Goal: Information Seeking & Learning: Find specific fact

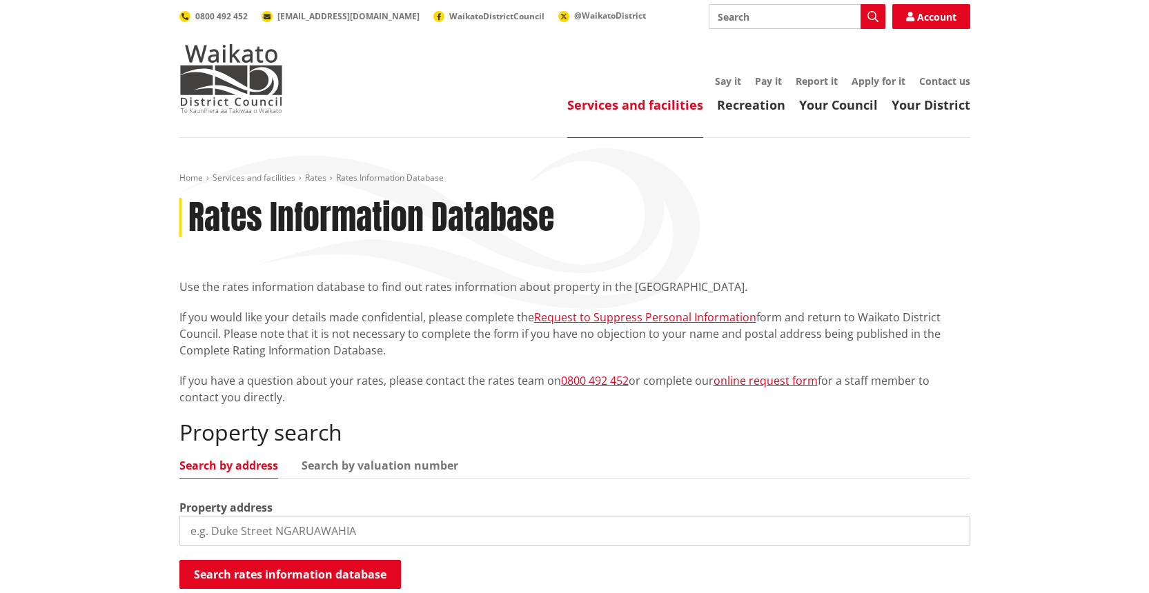
click at [222, 531] on input "search" at bounding box center [574, 531] width 791 height 30
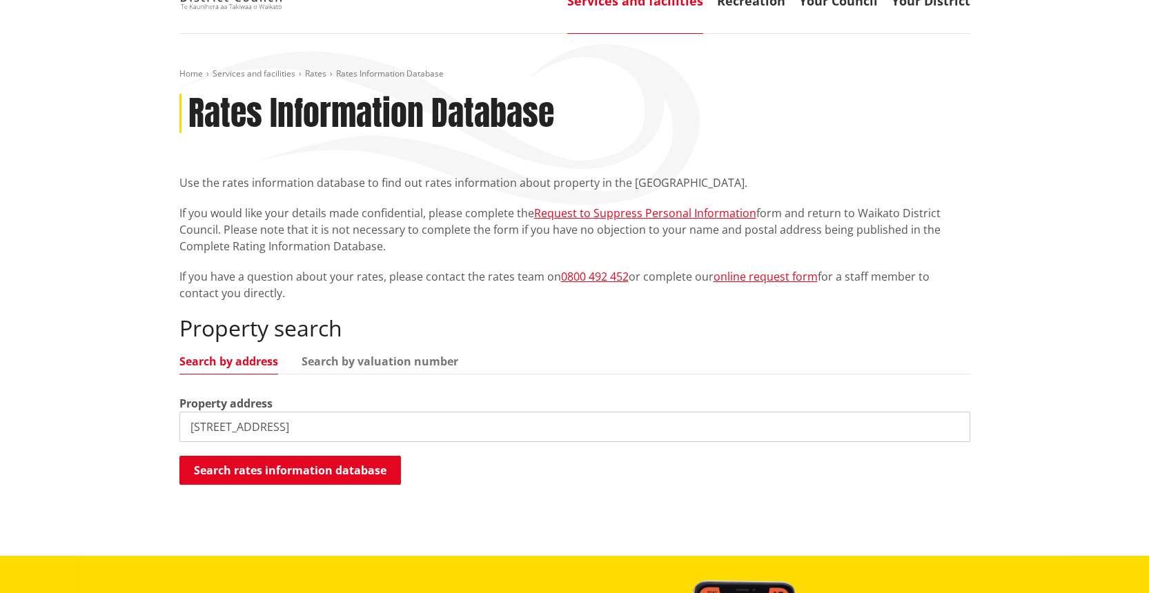
scroll to position [116, 0]
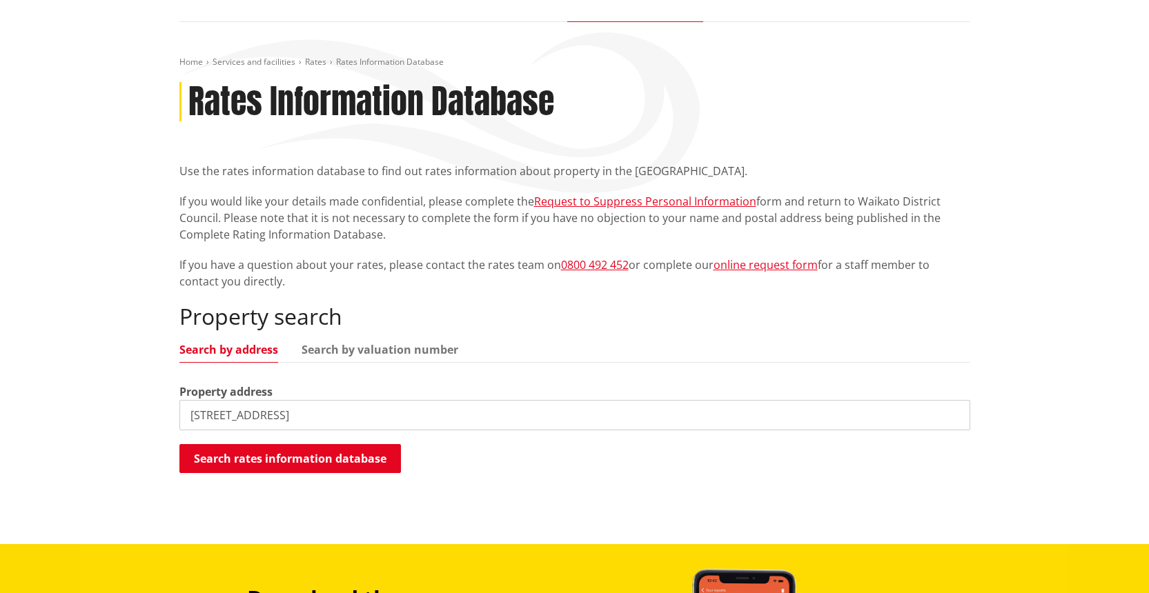
type input "680b bruntwood road"
click at [246, 350] on link "Search by address" at bounding box center [228, 349] width 99 height 11
click at [292, 459] on button "Search rates information database" at bounding box center [289, 458] width 221 height 29
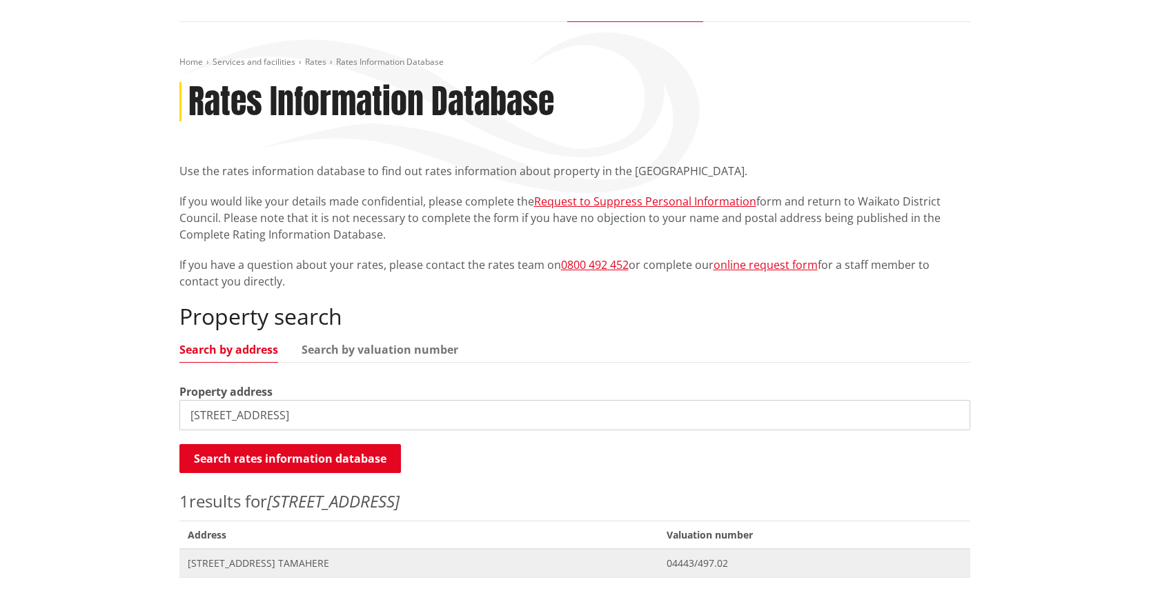
click at [285, 566] on span "[STREET_ADDRESS] TAMAHERE" at bounding box center [419, 564] width 462 height 14
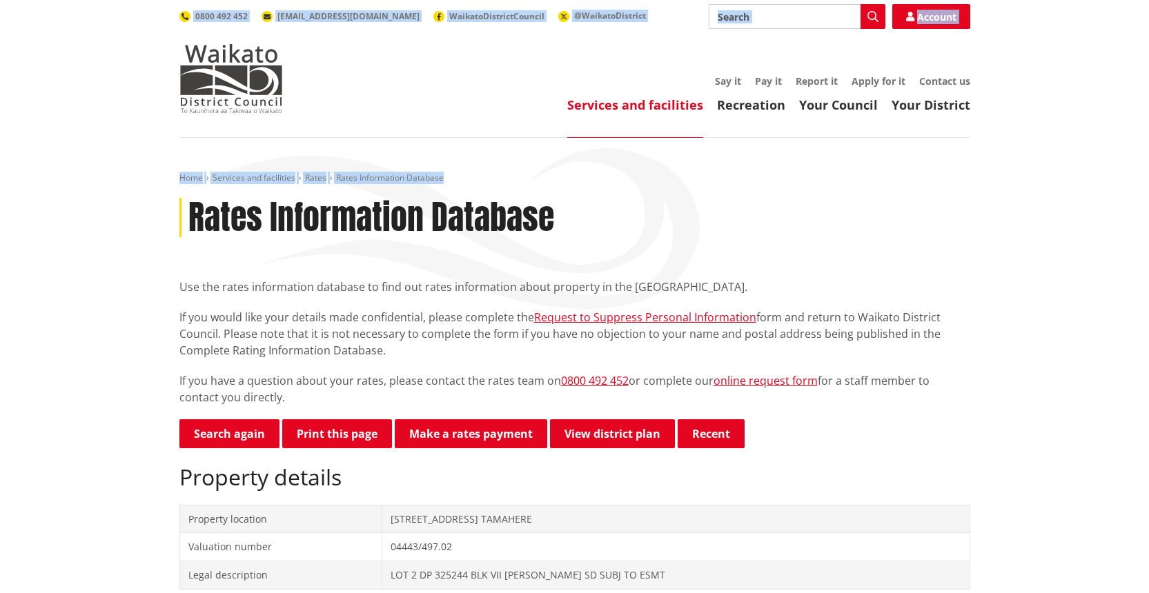
drag, startPoint x: 1151, startPoint y: 257, endPoint x: 1145, endPoint y: 177, distance: 80.3
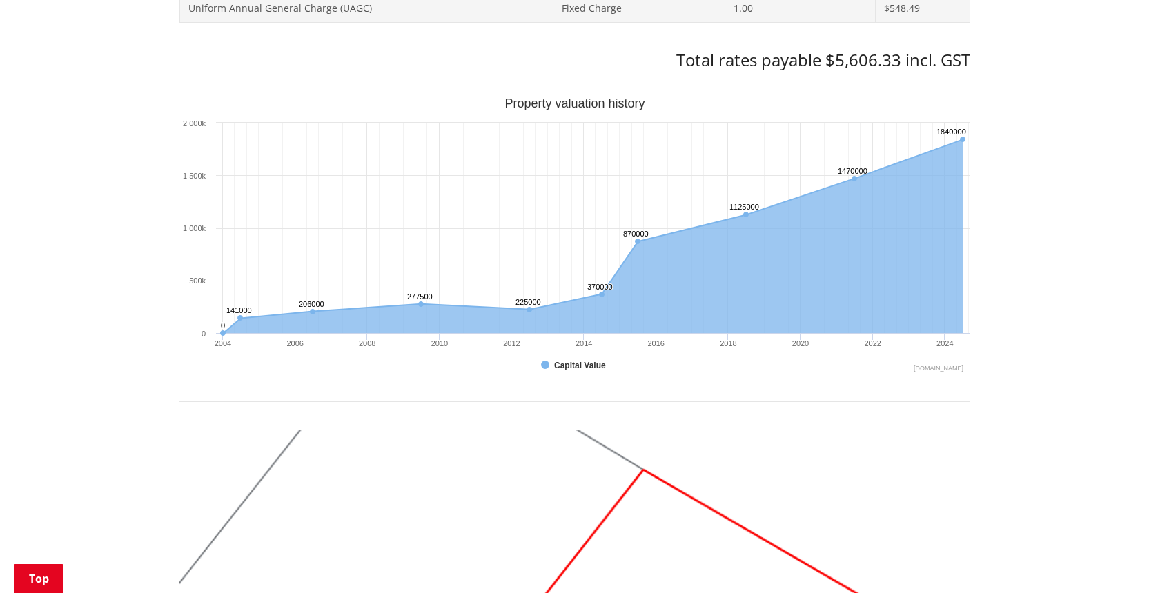
scroll to position [865, 0]
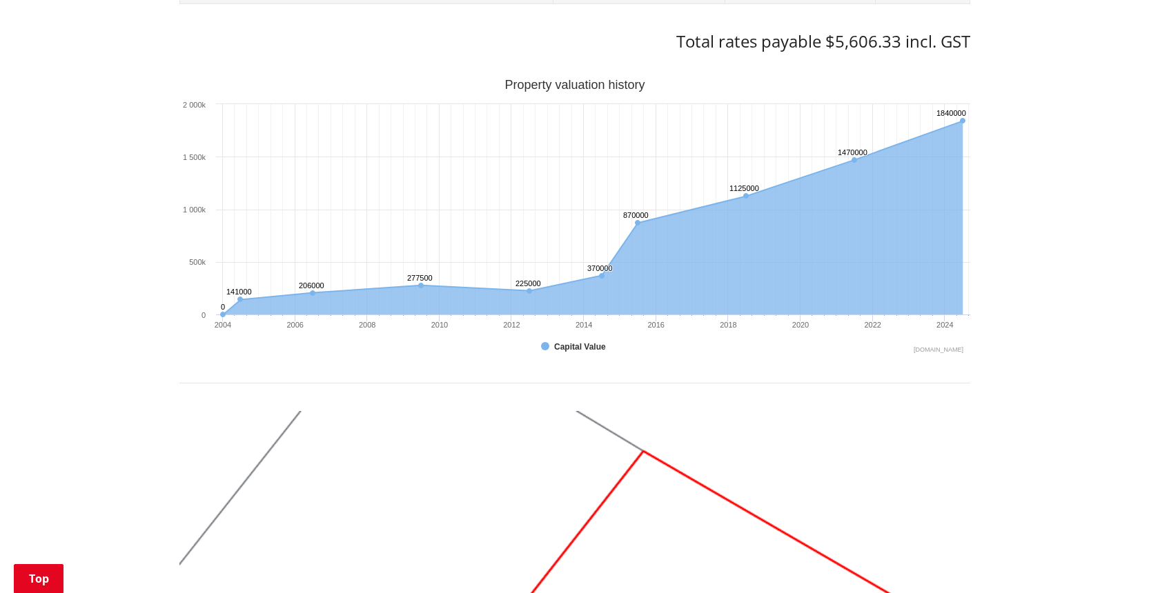
click at [1107, 314] on div "Home Services and facilities Rates Rates Information Database Rates Information…" at bounding box center [574, 226] width 1149 height 1906
drag, startPoint x: 1153, startPoint y: 120, endPoint x: 1107, endPoint y: 313, distance: 197.8
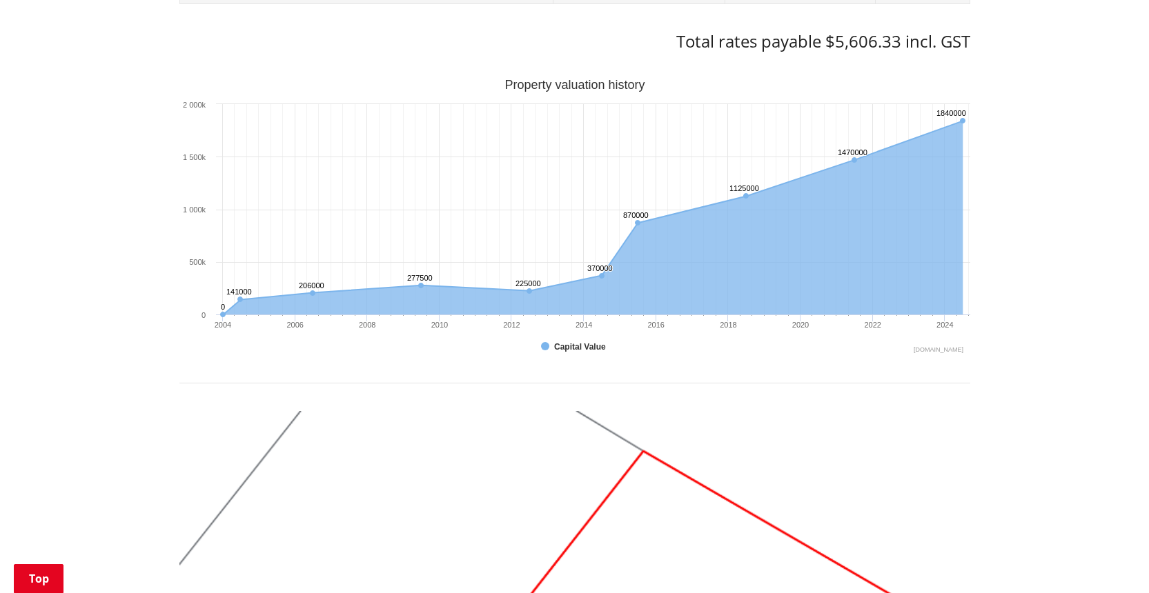
click at [1107, 313] on div "Home Services and facilities Rates Rates Information Database Rates Information…" at bounding box center [574, 226] width 1149 height 1906
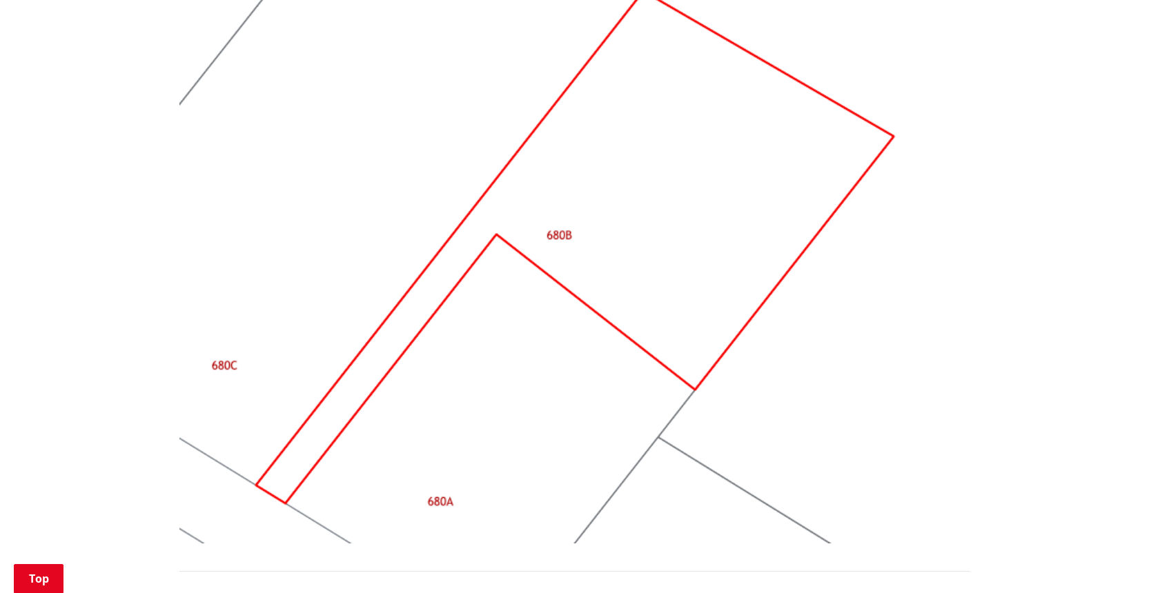
scroll to position [0, 0]
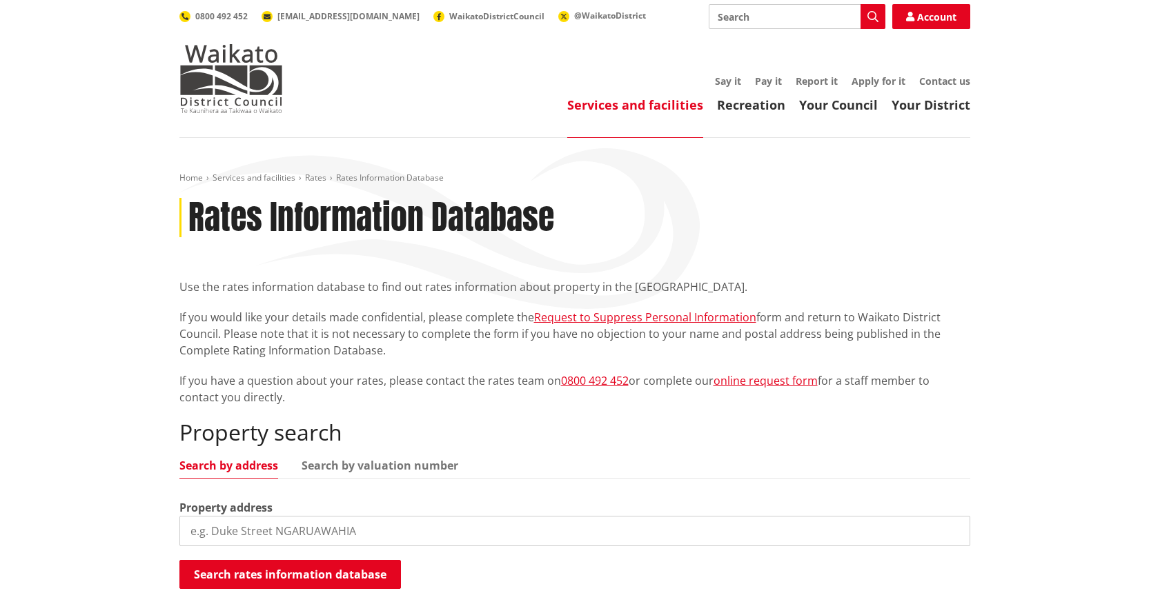
scroll to position [116, 0]
click at [225, 529] on input "search" at bounding box center [574, 531] width 791 height 30
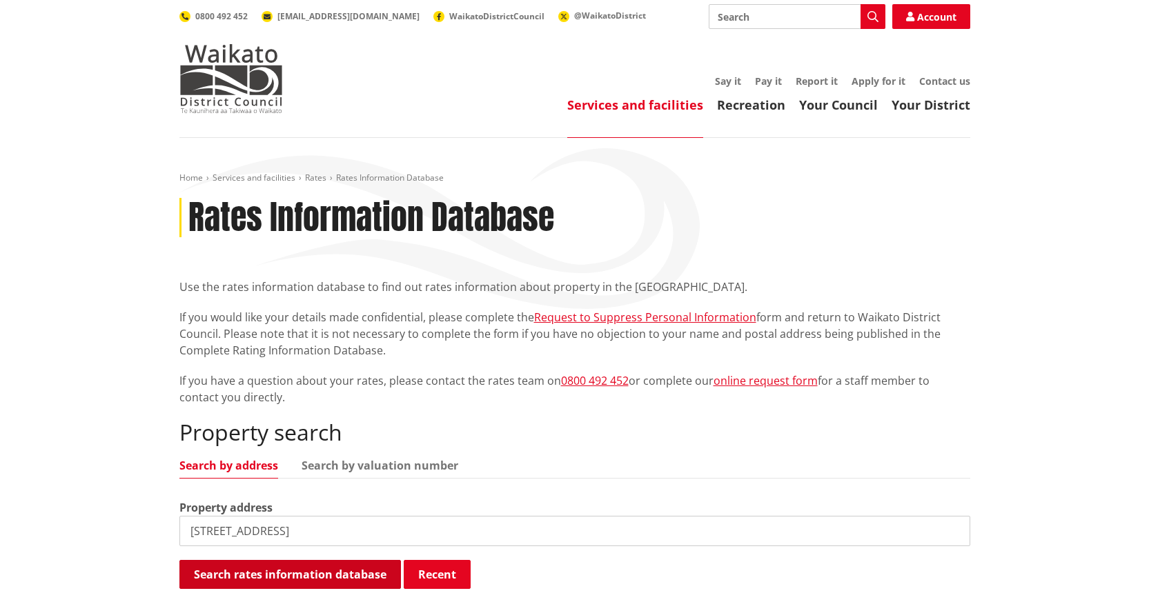
type input "680B bRuntwood Road"
click at [328, 579] on button "Search rates information database" at bounding box center [289, 574] width 221 height 29
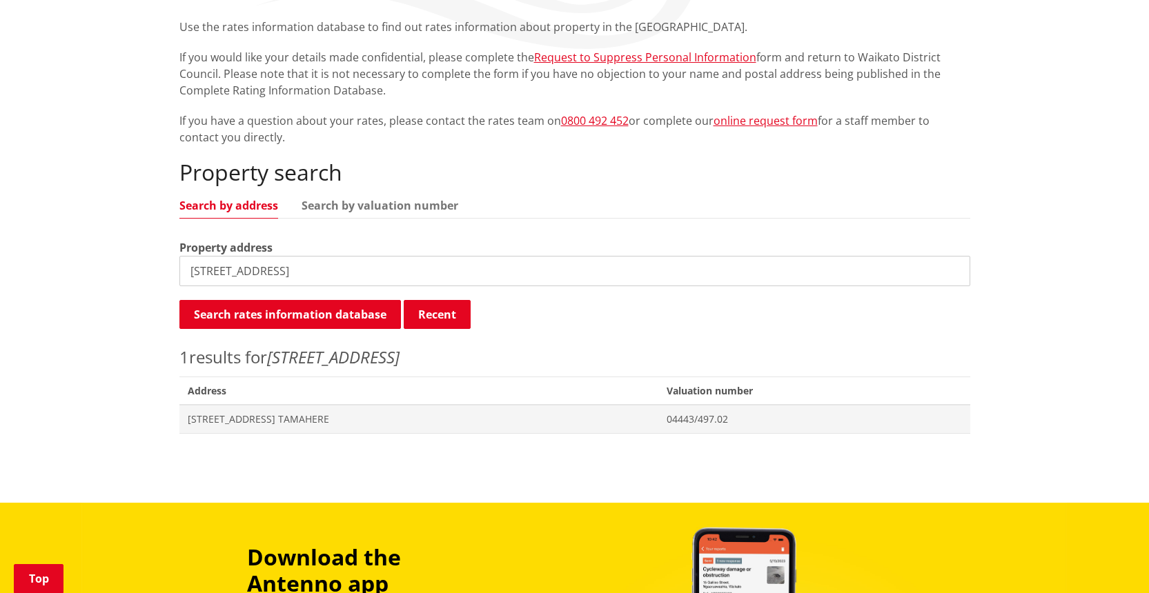
scroll to position [265, 0]
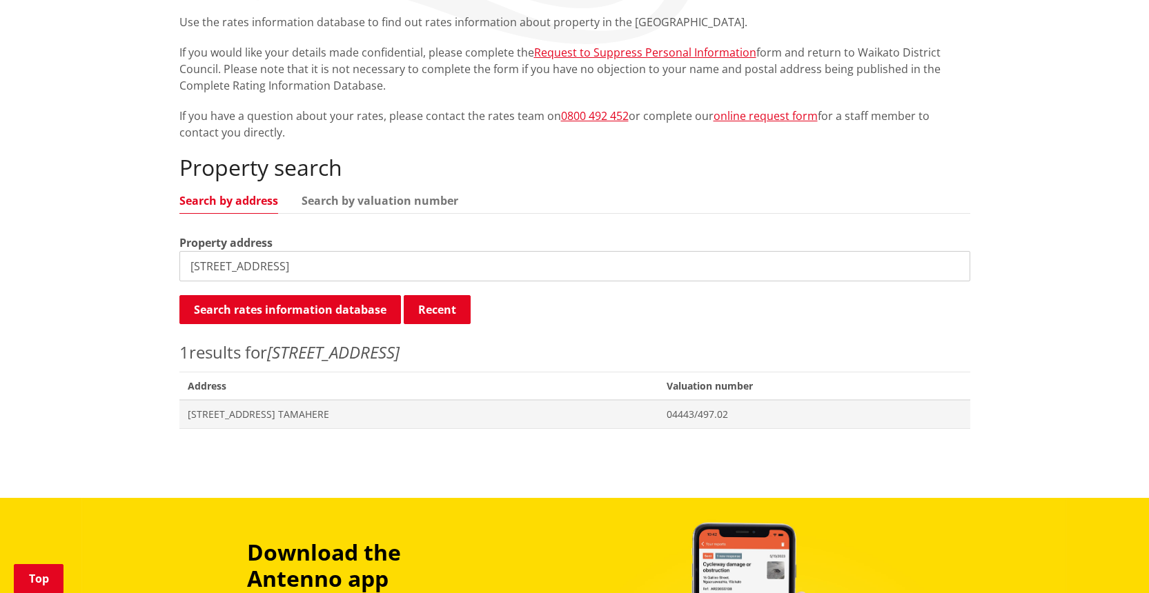
click at [1134, 310] on div "Home Services and facilities Rates Rates Information Database Rates Information…" at bounding box center [574, 185] width 1149 height 625
click at [277, 411] on span "[STREET_ADDRESS] TAMAHERE" at bounding box center [419, 415] width 462 height 14
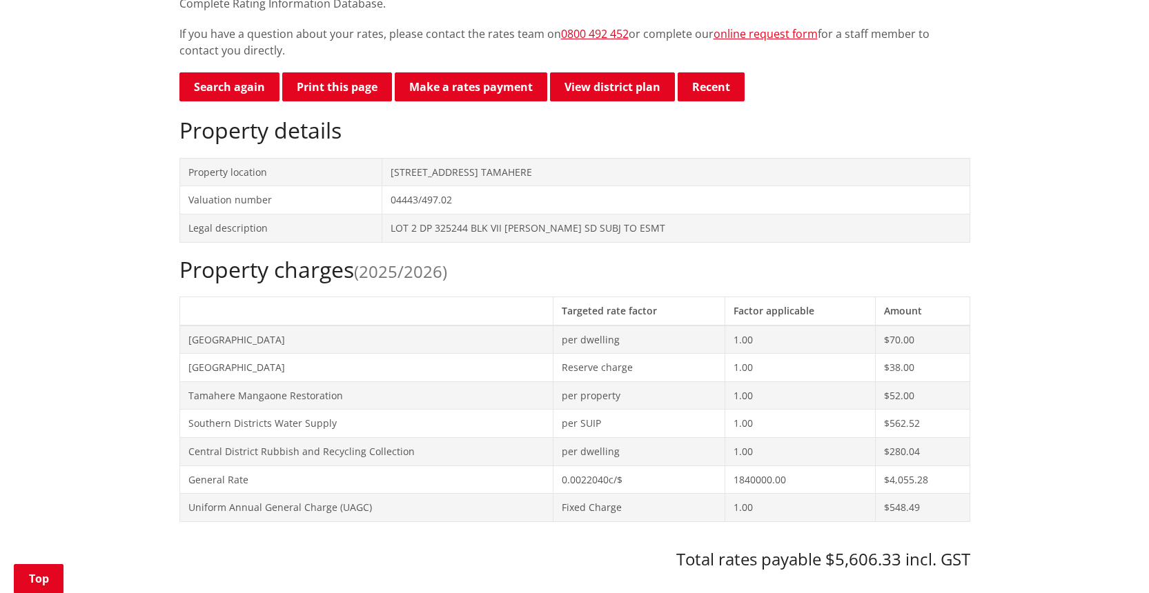
scroll to position [368, 0]
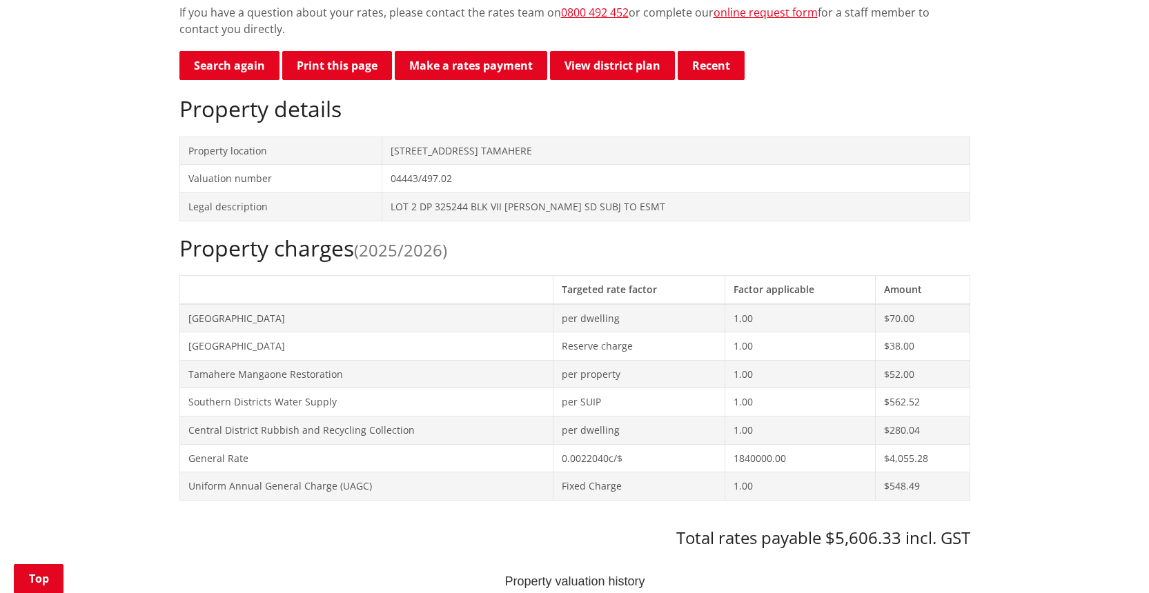
click at [219, 459] on td "General Rate" at bounding box center [365, 458] width 373 height 28
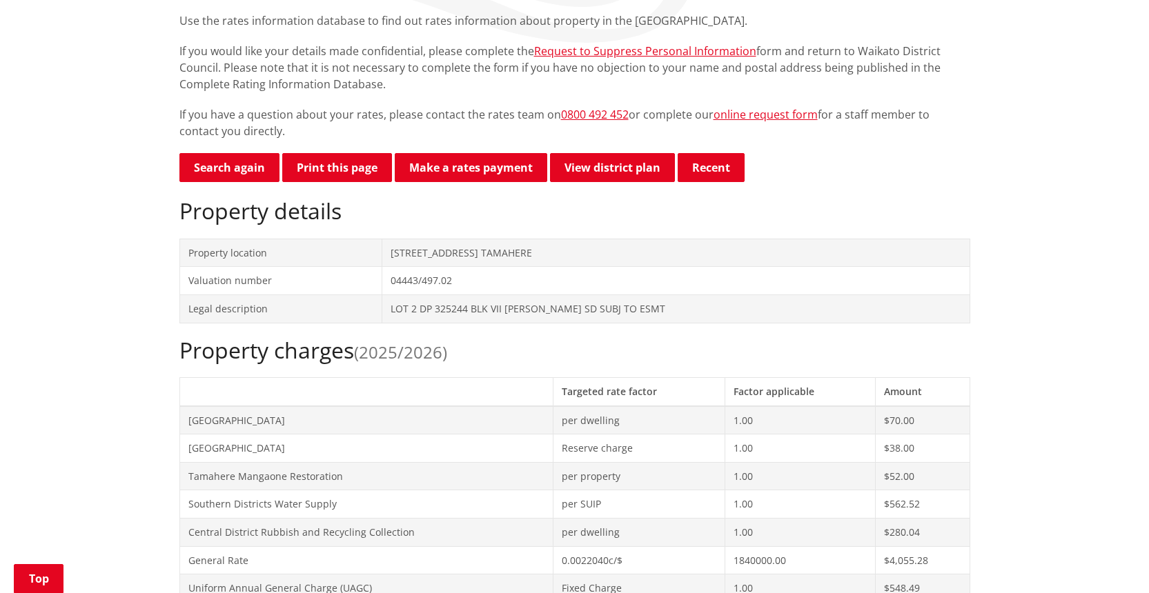
scroll to position [257, 0]
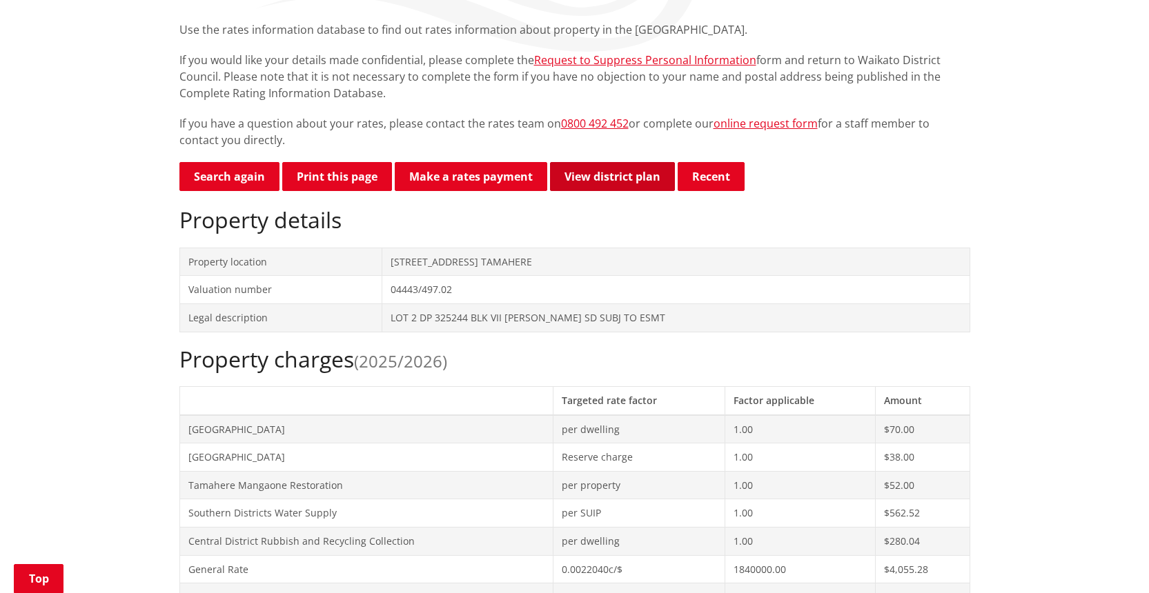
click at [582, 172] on link "View district plan" at bounding box center [612, 176] width 125 height 29
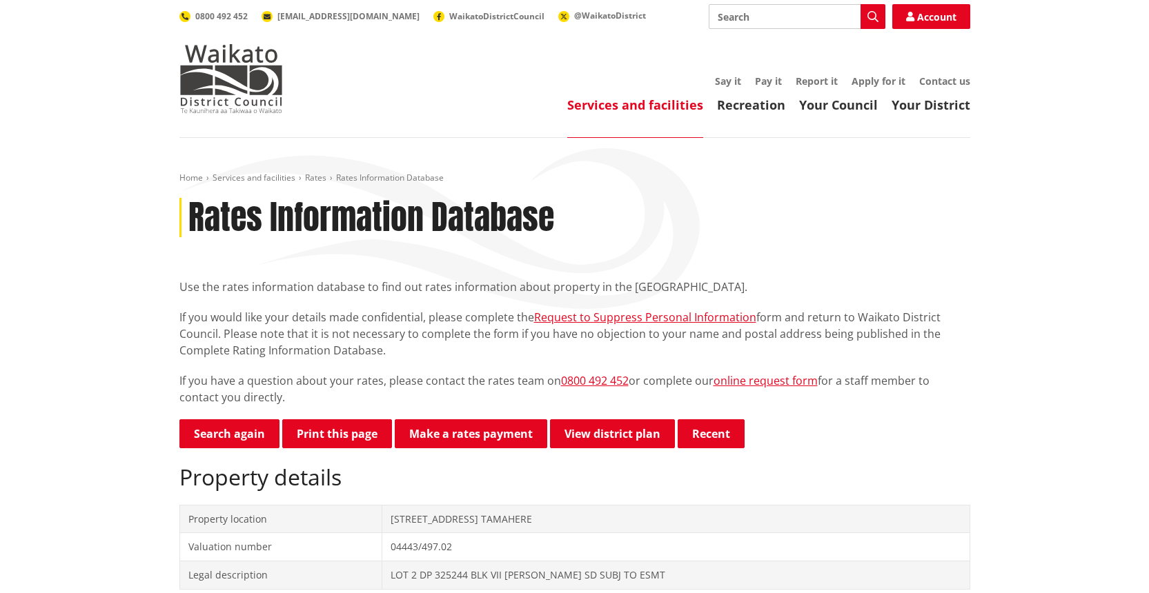
scroll to position [257, 0]
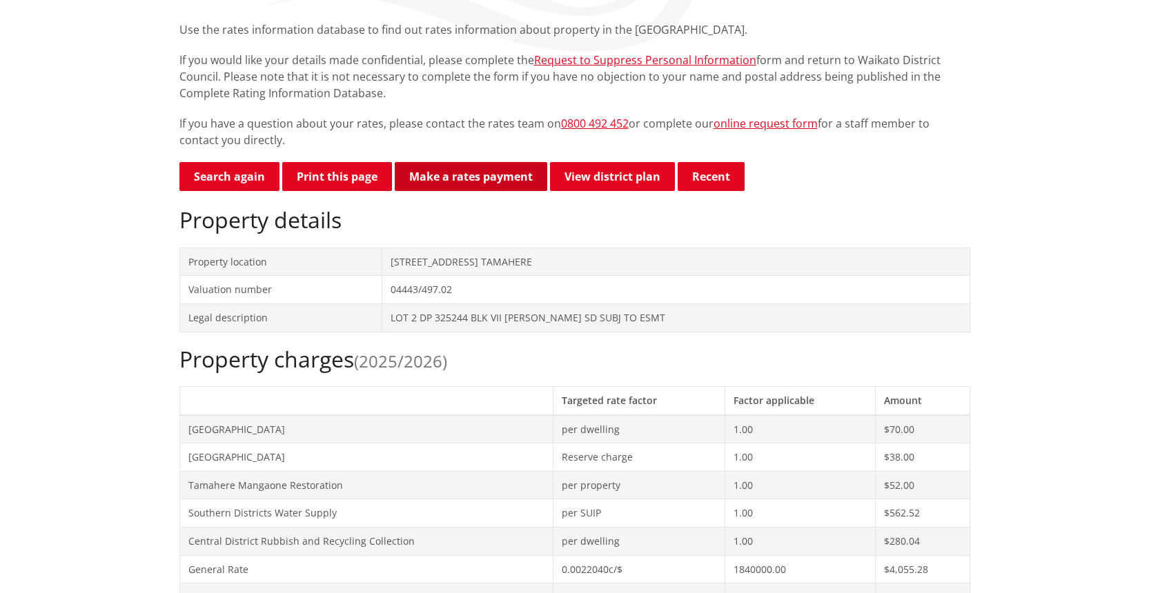
click at [467, 174] on link "Make a rates payment" at bounding box center [471, 176] width 152 height 29
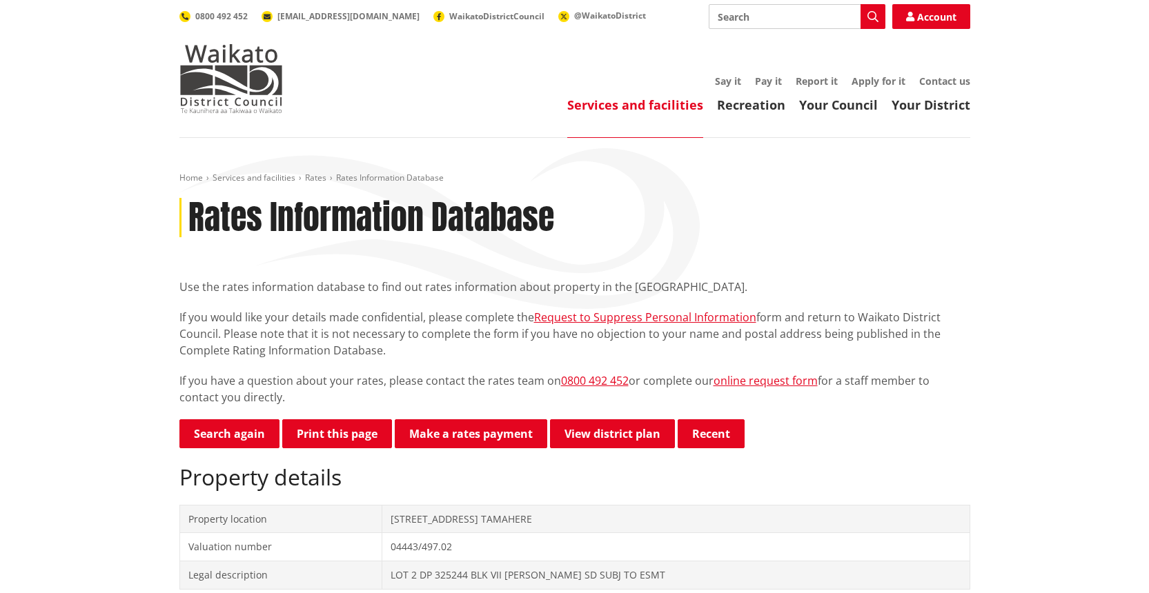
scroll to position [257, 0]
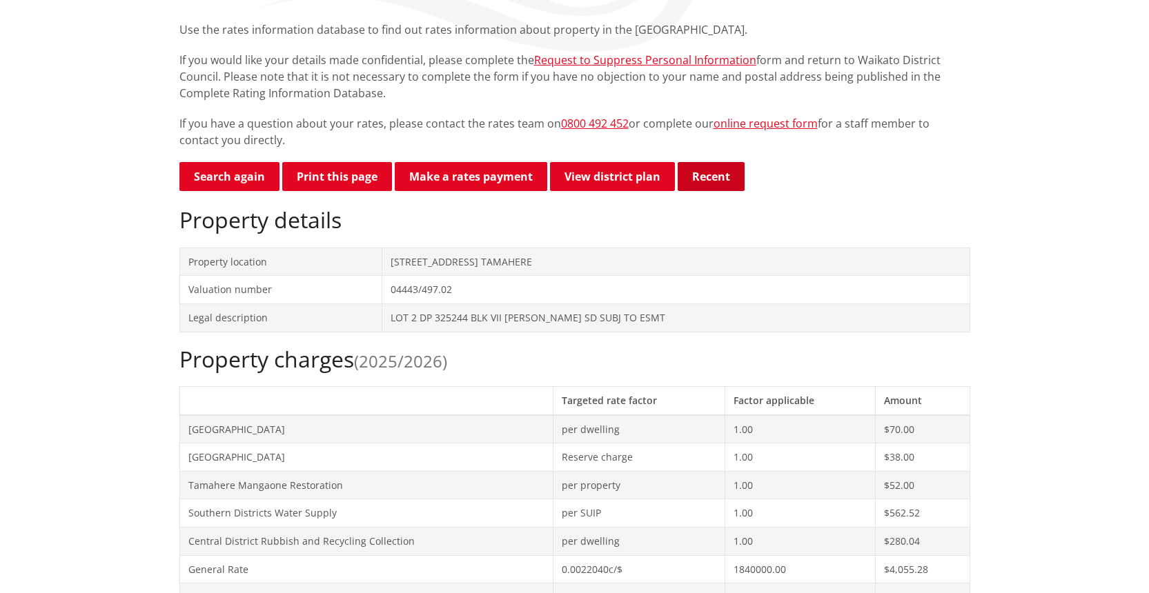
click at [707, 175] on button "Recent" at bounding box center [711, 176] width 67 height 29
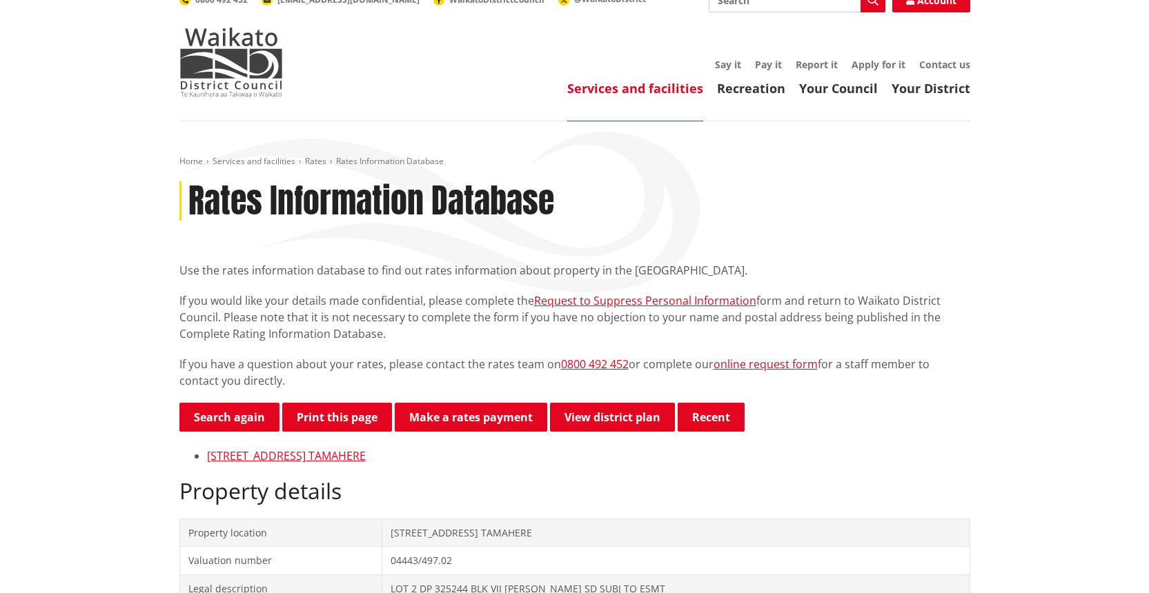
scroll to position [0, 0]
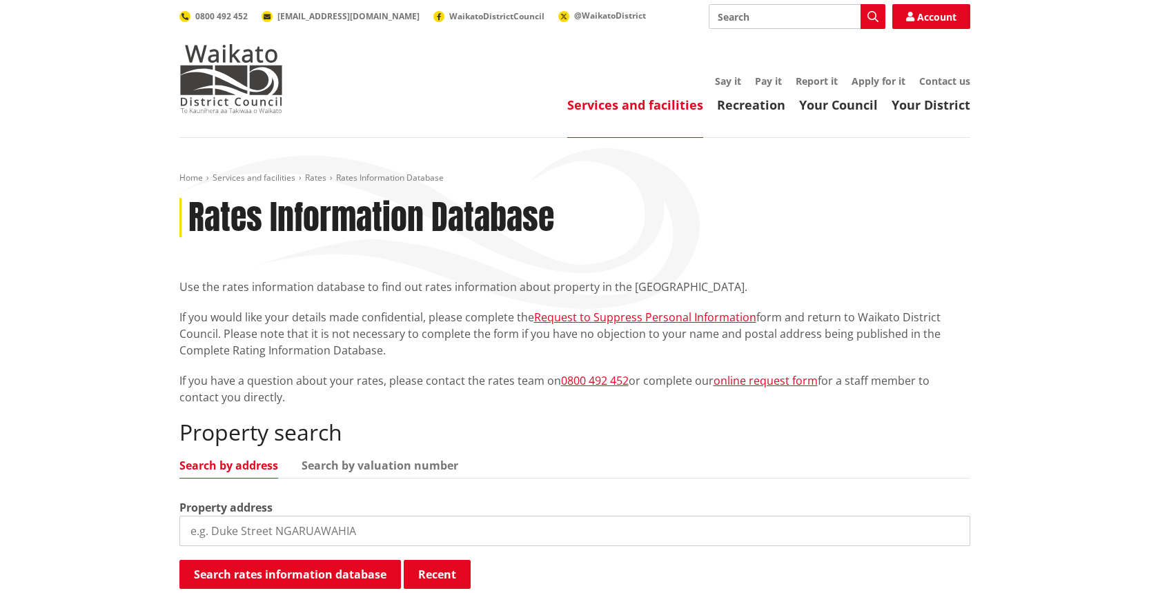
scroll to position [265, 0]
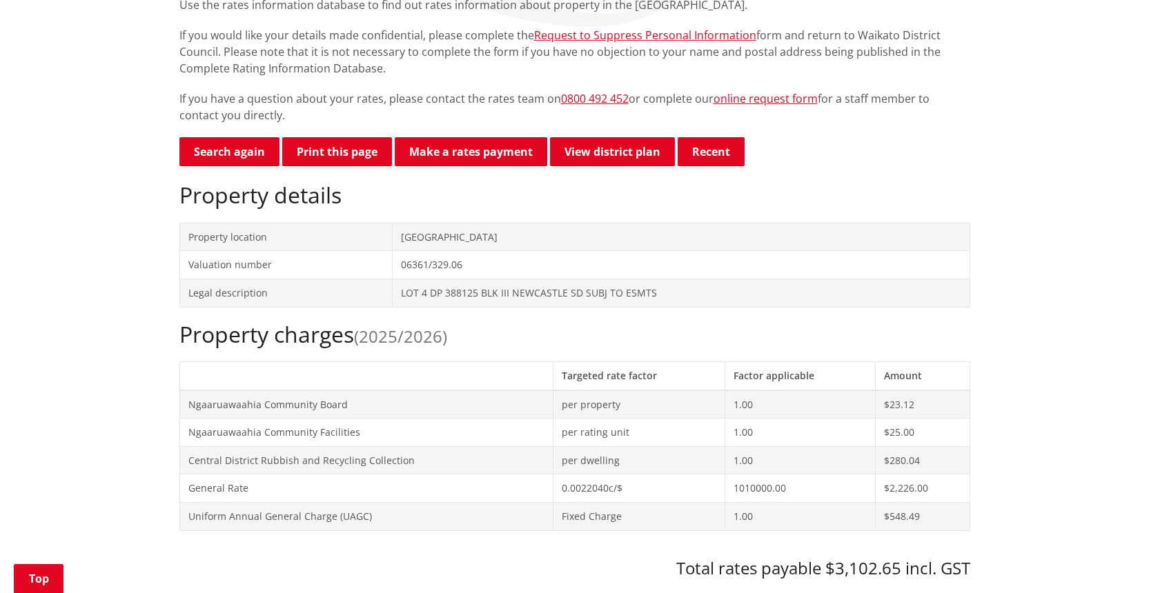
scroll to position [318, 0]
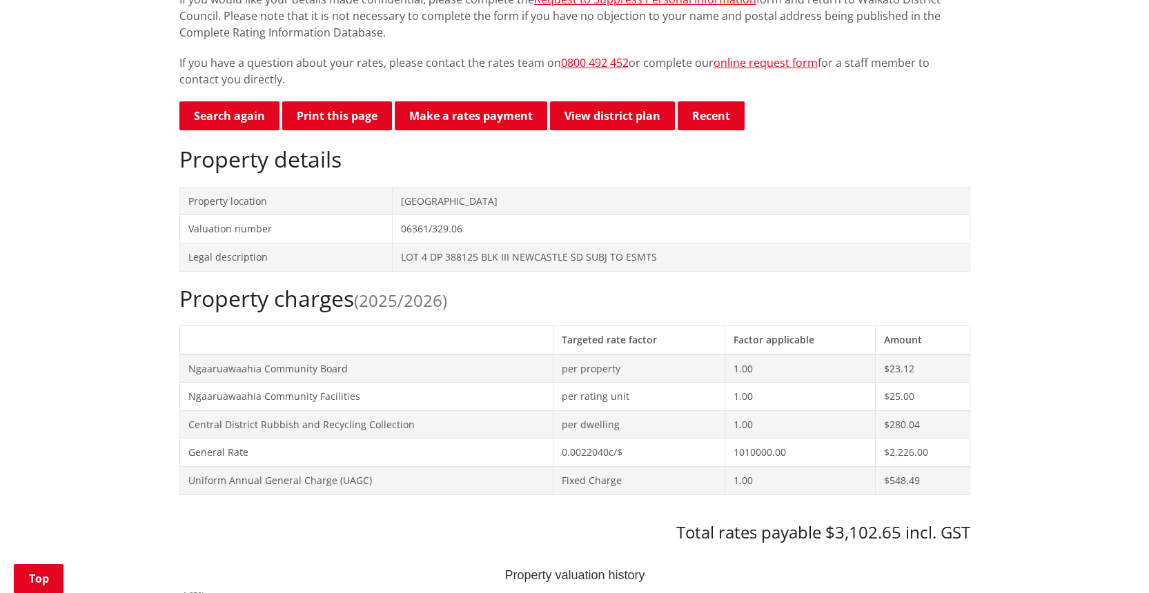
click at [239, 113] on link "Search again" at bounding box center [229, 115] width 100 height 29
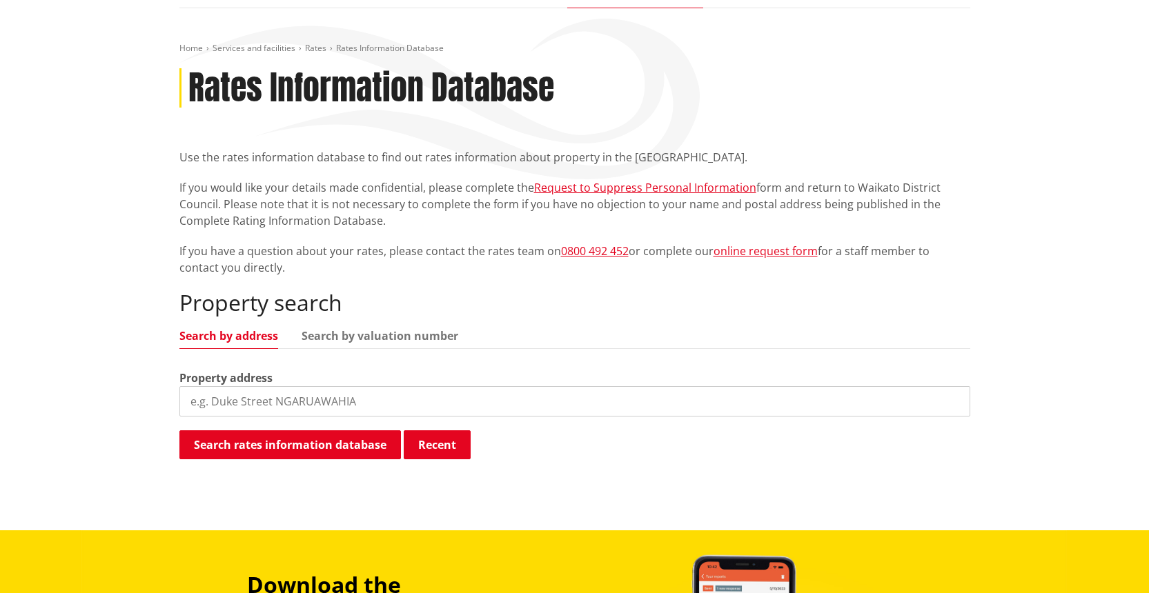
scroll to position [158, 0]
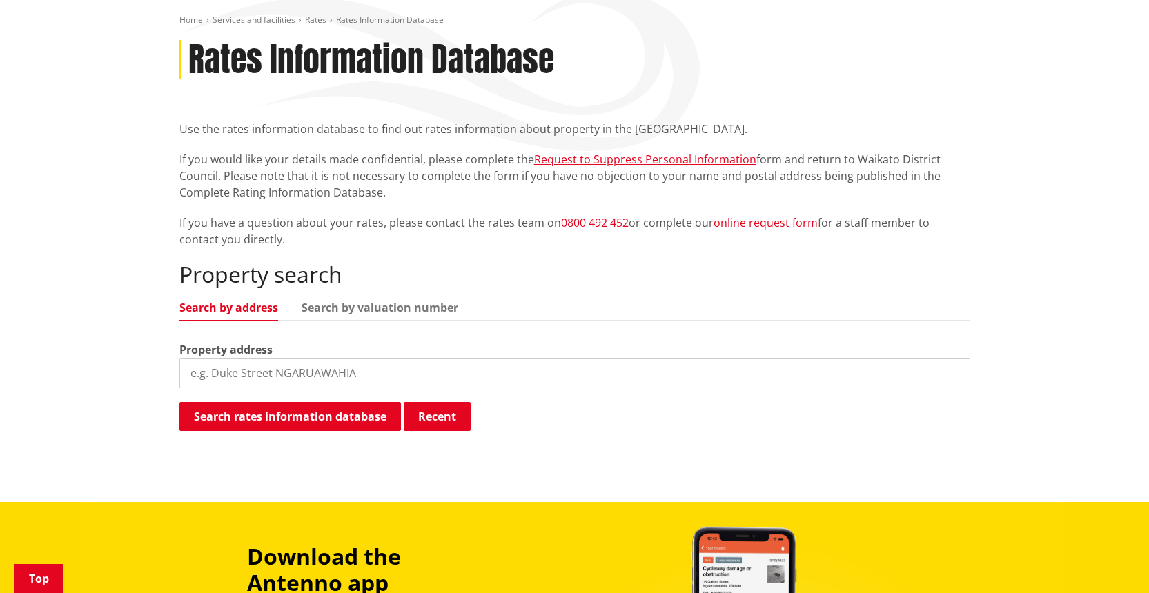
click at [219, 368] on input "search" at bounding box center [574, 373] width 791 height 30
type input "680B Bruntwood Road"
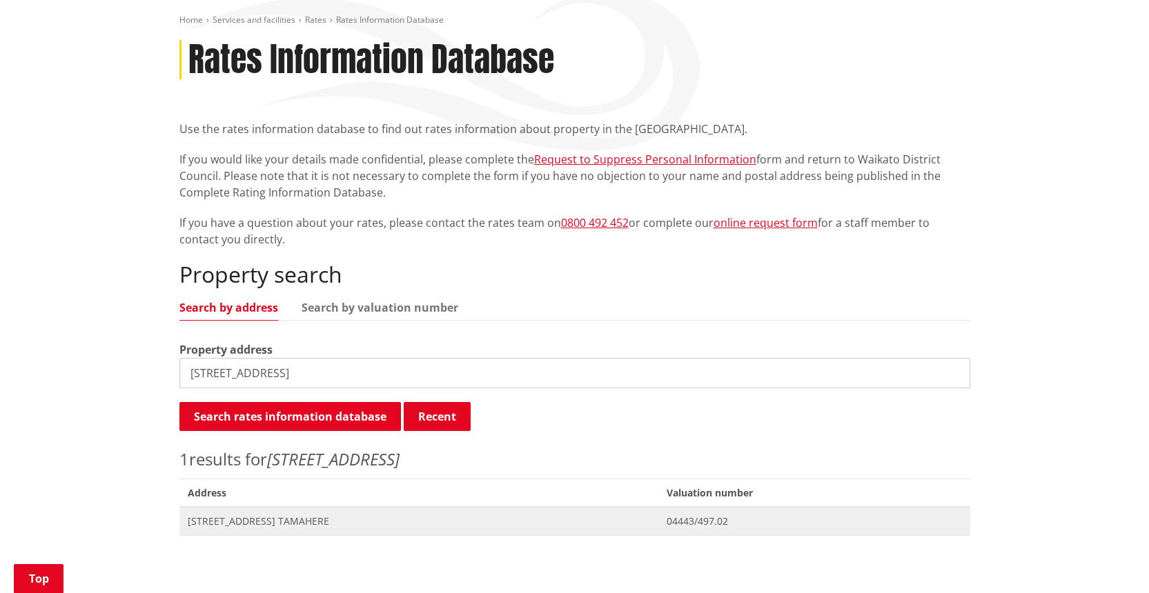
click at [282, 521] on span "[STREET_ADDRESS] TAMAHERE" at bounding box center [419, 522] width 462 height 14
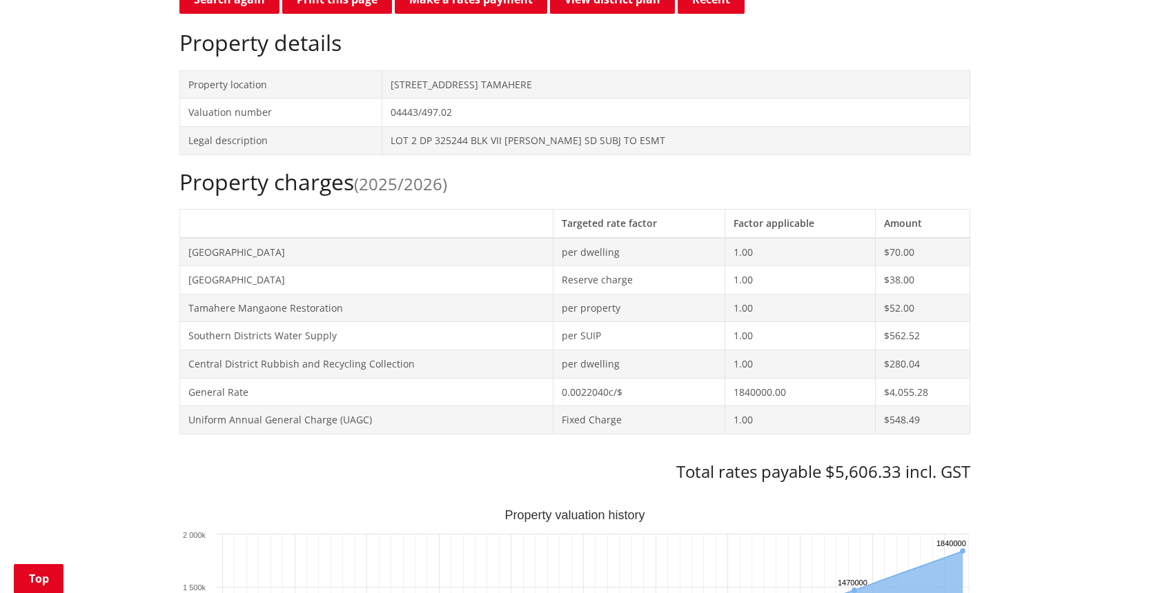
scroll to position [456, 0]
